Goal: Information Seeking & Learning: Learn about a topic

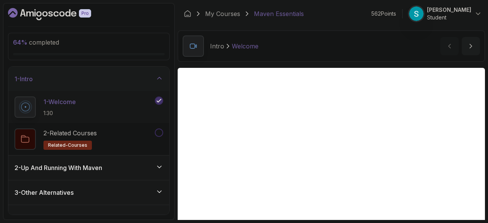
click at [61, 16] on icon "Dashboard" at bounding box center [49, 14] width 83 height 12
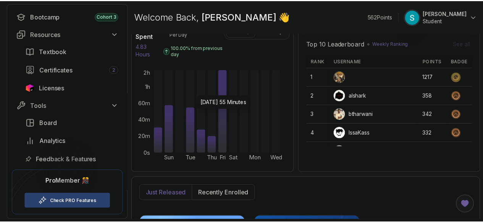
scroll to position [72, 0]
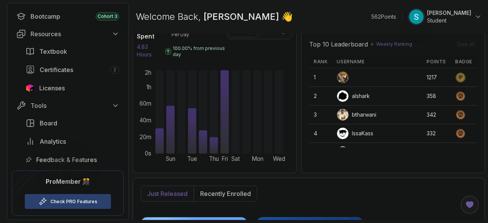
click at [70, 200] on link "Check PRO Features" at bounding box center [73, 202] width 47 height 6
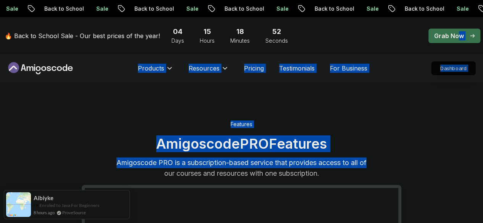
drag, startPoint x: 407, startPoint y: 104, endPoint x: 446, endPoint y: 62, distance: 58.0
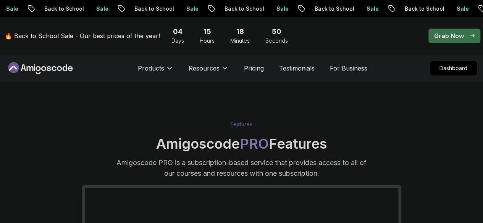
click at [445, 42] on span "pre-order" at bounding box center [454, 36] width 52 height 14
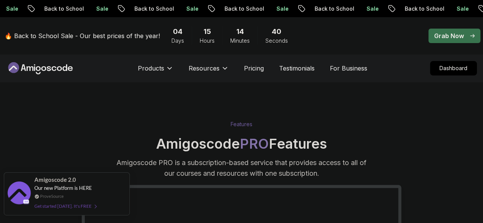
click at [63, 206] on div "Get started [DATE]. It's FREE" at bounding box center [65, 206] width 62 height 9
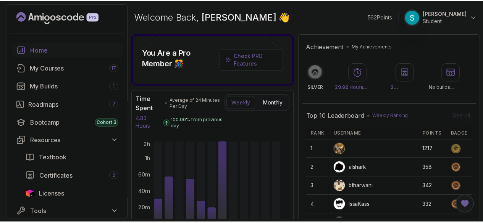
scroll to position [106, 0]
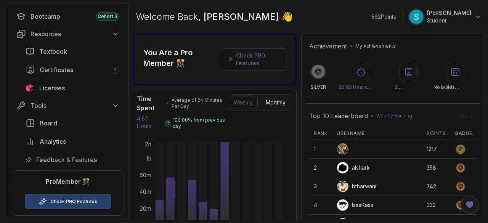
click at [56, 199] on link "Check PRO Features" at bounding box center [73, 202] width 47 height 6
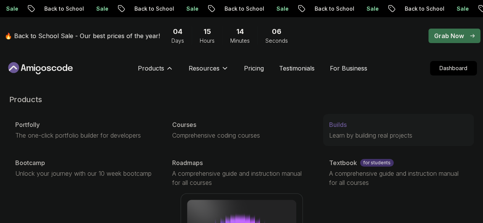
click at [329, 129] on div "Builds" at bounding box center [398, 124] width 139 height 9
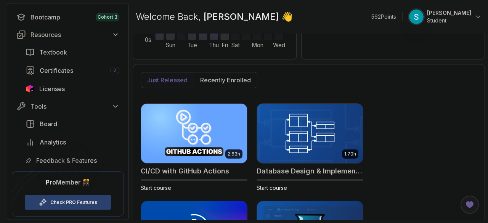
scroll to position [106, 0]
click at [65, 143] on span "Analytics" at bounding box center [53, 141] width 26 height 9
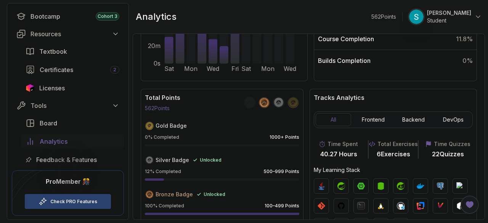
scroll to position [219, 0]
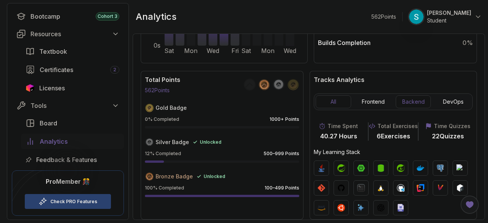
click at [424, 103] on button "Backend" at bounding box center [413, 101] width 35 height 13
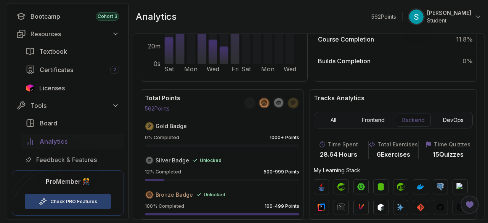
scroll to position [201, 0]
click at [370, 125] on button "Frontend" at bounding box center [373, 120] width 35 height 13
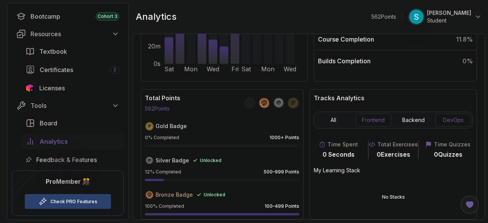
click at [447, 119] on button "DevOps" at bounding box center [453, 120] width 35 height 13
click at [406, 123] on button "Backend" at bounding box center [413, 120] width 35 height 13
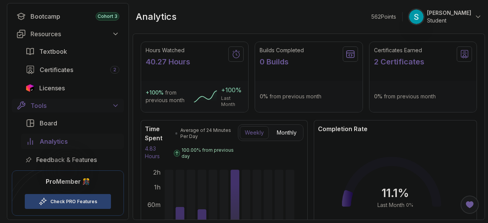
scroll to position [0, 0]
